Goal: Information Seeking & Learning: Learn about a topic

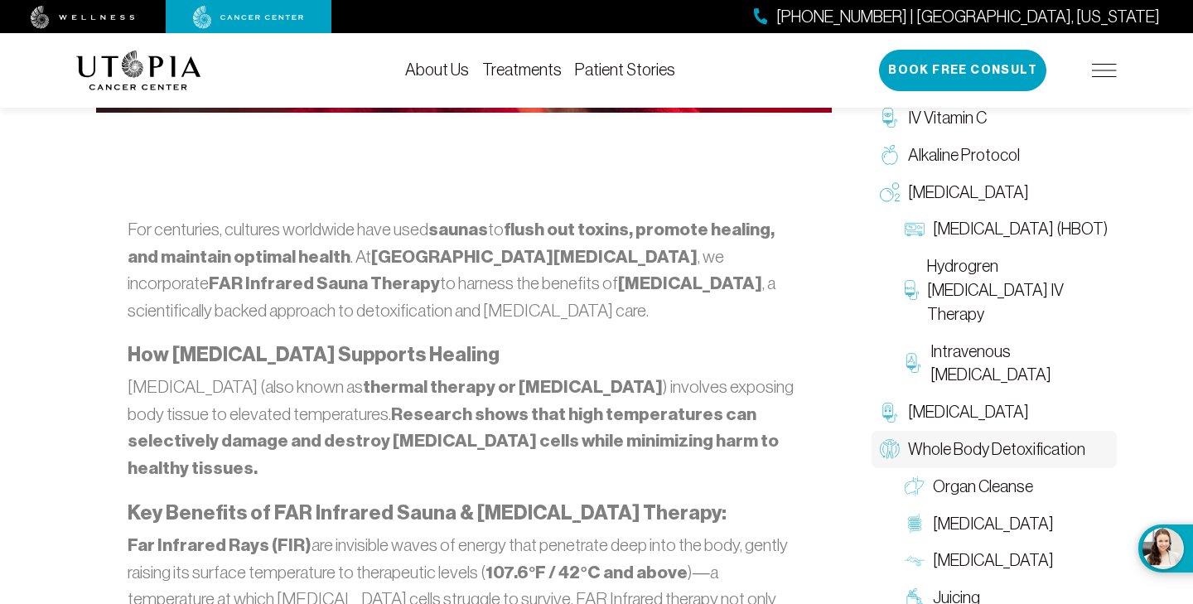
scroll to position [846, 0]
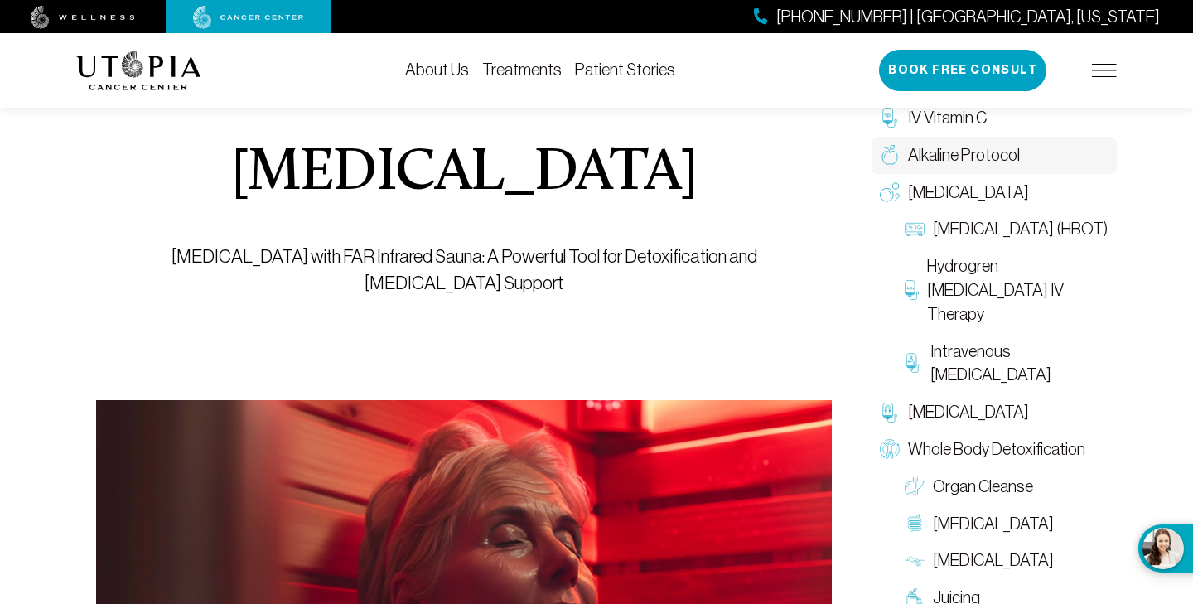
click at [952, 153] on span "Alkaline Protocol" at bounding box center [964, 155] width 112 height 24
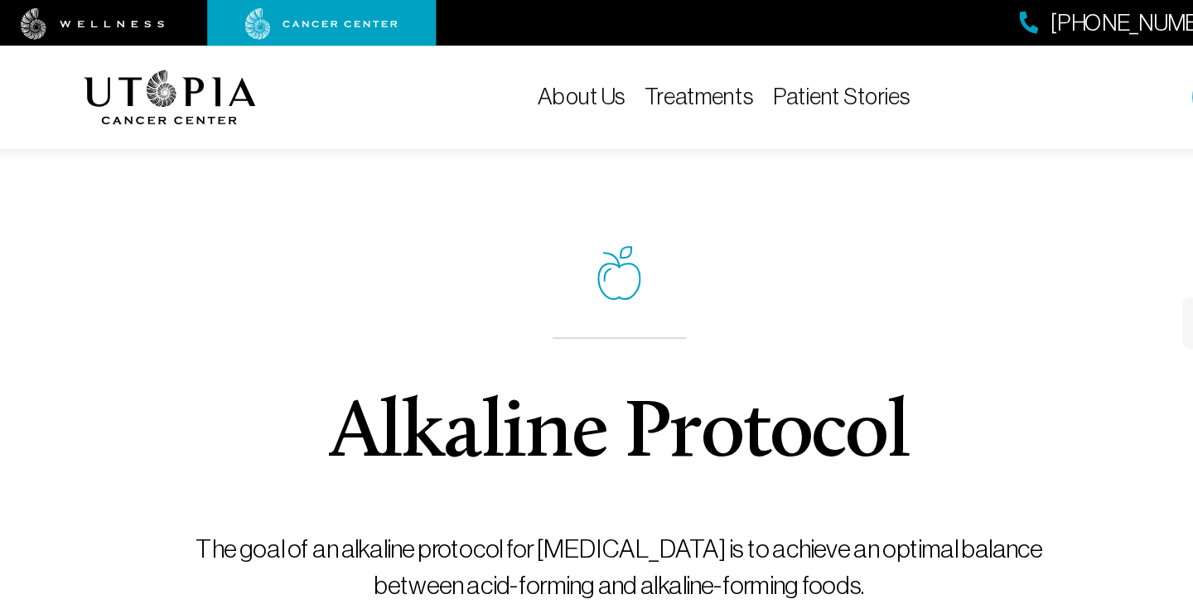
click at [509, 74] on link "Treatments" at bounding box center [522, 69] width 80 height 18
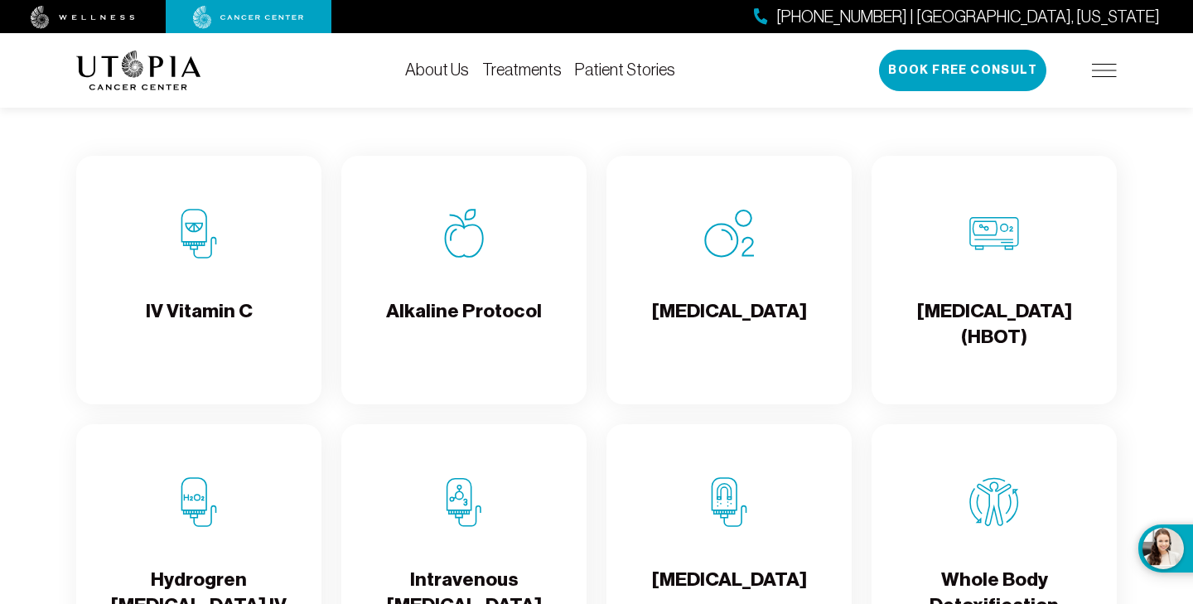
scroll to position [1645, 0]
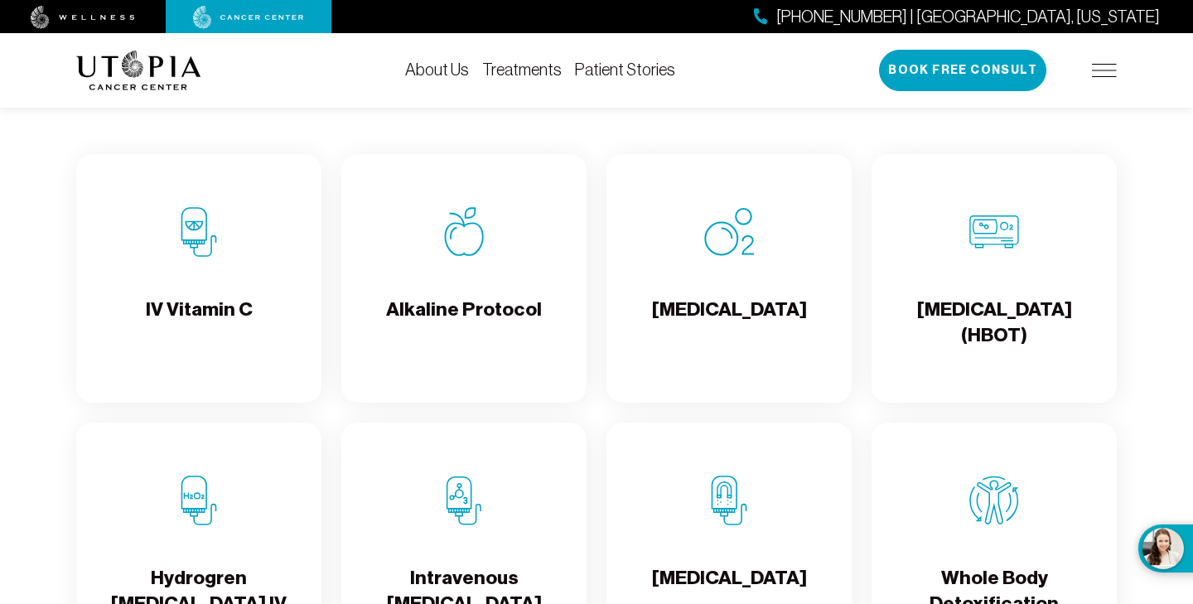
click at [973, 327] on h4 "[MEDICAL_DATA] (HBOT)" at bounding box center [994, 324] width 219 height 54
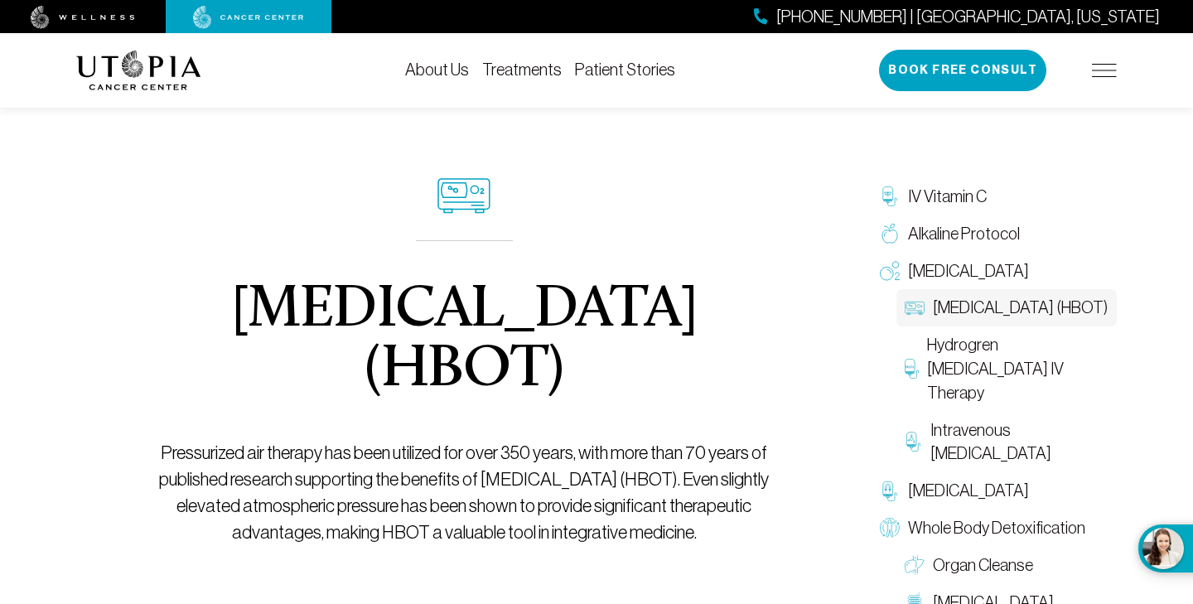
click at [979, 320] on span "[MEDICAL_DATA] (HBOT)" at bounding box center [1020, 308] width 175 height 24
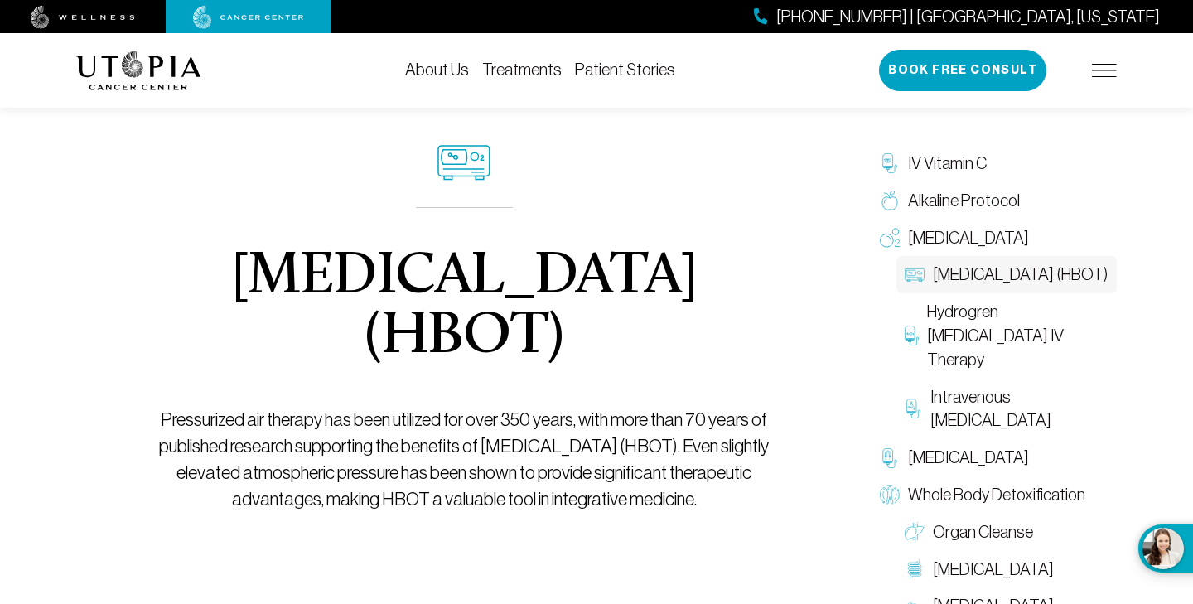
scroll to position [32, 0]
drag, startPoint x: 229, startPoint y: 277, endPoint x: 456, endPoint y: 345, distance: 236.7
click at [456, 345] on h1 "[MEDICAL_DATA] (HBOT)" at bounding box center [464, 307] width 660 height 119
copy h1 "[MEDICAL_DATA]"
